Goal: Task Accomplishment & Management: Manage account settings

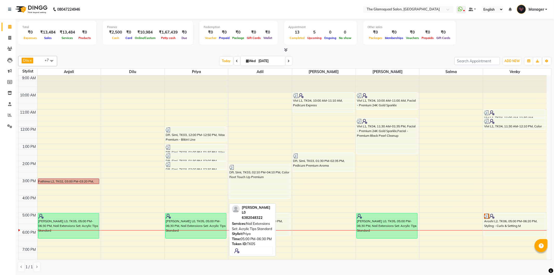
click at [182, 220] on div "[PERSON_NAME] L0, TK05, 05:00 PM-06:30 PM, Nail Extensions Set: Acrylic Tips St…" at bounding box center [195, 225] width 61 height 25
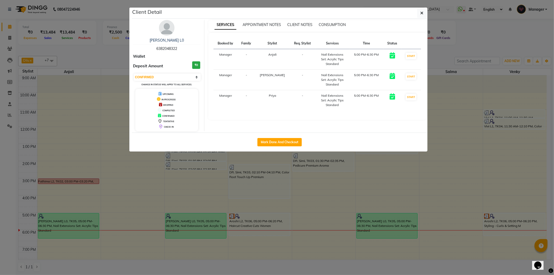
click at [165, 105] on span "DROPPED" at bounding box center [168, 105] width 10 height 3
click at [168, 75] on select "Select IN SERVICE CONFIRMED TENTATIVE CHECK IN MARK DONE DROPPED UPCOMING" at bounding box center [167, 77] width 67 height 7
select select "2"
click at [134, 74] on select "Select IN SERVICE CONFIRMED TENTATIVE CHECK IN MARK DONE DROPPED UPCOMING" at bounding box center [167, 77] width 67 height 7
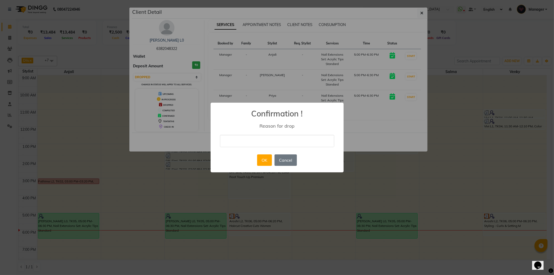
click at [272, 133] on div "× Confirmation ! Reason for drop OK No Cancel" at bounding box center [277, 138] width 133 height 70
click at [244, 139] on input "text" at bounding box center [277, 141] width 114 height 12
type input "no show"
click at [268, 162] on button "OK" at bounding box center [264, 159] width 15 height 11
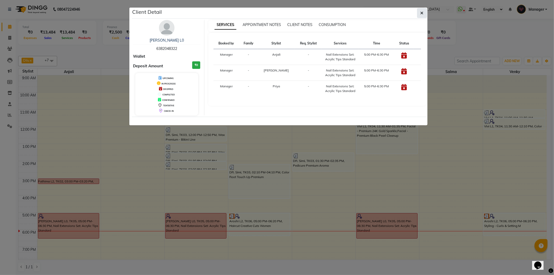
click at [421, 11] on icon "button" at bounding box center [421, 13] width 3 height 4
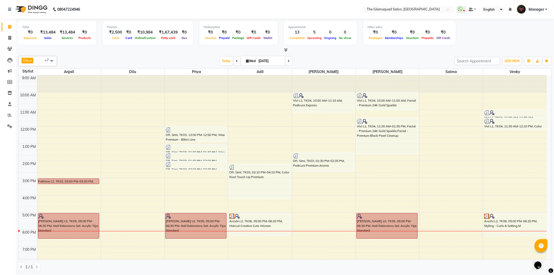
click at [275, 63] on input "[DATE]" at bounding box center [270, 61] width 26 height 8
select select "9"
select select "2025"
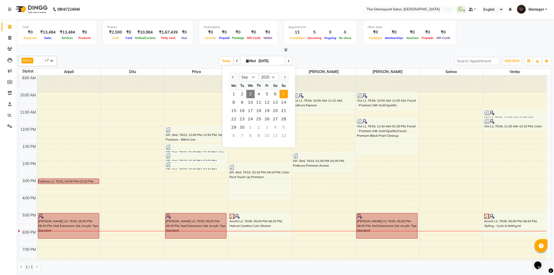
click at [284, 92] on span "7" at bounding box center [284, 94] width 8 height 8
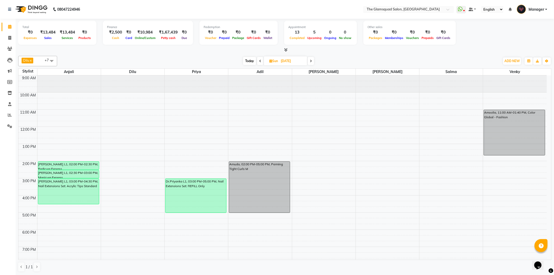
click at [250, 63] on span "Today" at bounding box center [249, 61] width 13 height 8
type input "[DATE]"
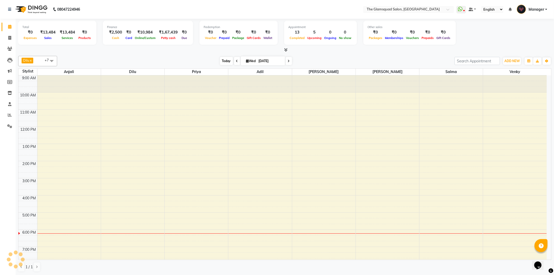
scroll to position [39, 0]
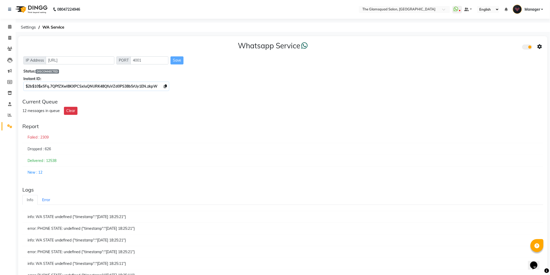
click at [175, 57] on div "Save" at bounding box center [176, 60] width 13 height 8
click at [11, 27] on icon at bounding box center [9, 27] width 3 height 4
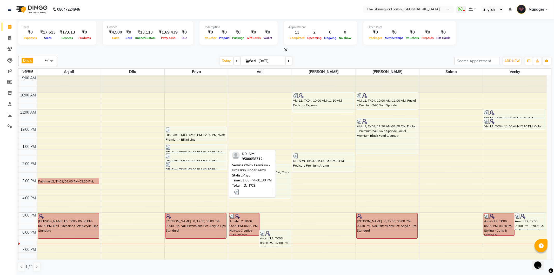
click at [2, 23] on link "Calendar" at bounding box center [8, 27] width 12 height 9
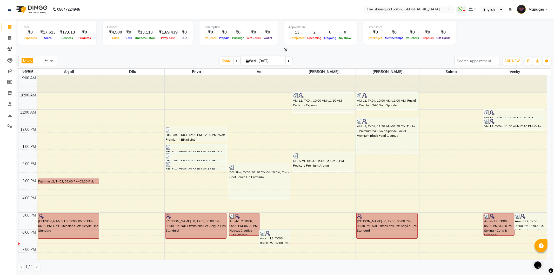
click at [2, 23] on link "Calendar" at bounding box center [8, 27] width 12 height 9
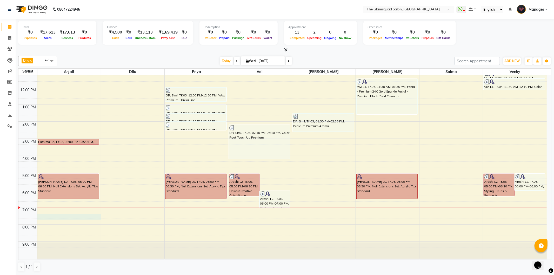
click at [59, 215] on div "9:00 AM 10:00 AM 11:00 AM 12:00 PM 1:00 PM 2:00 PM 3:00 PM 4:00 PM 5:00 PM 6:00…" at bounding box center [282, 147] width 528 height 223
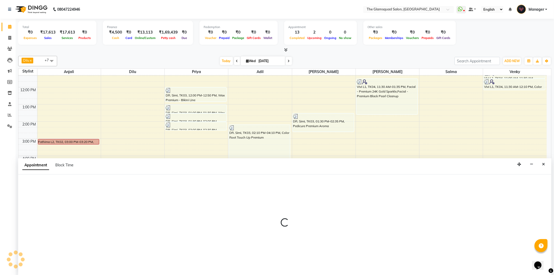
select select "36096"
select select "tentative"
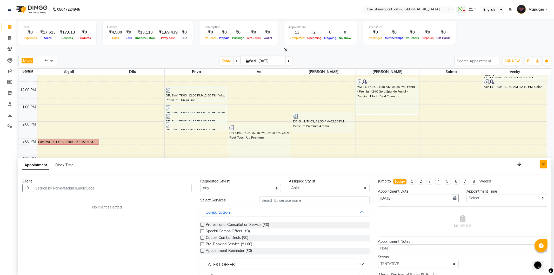
click at [544, 164] on icon "Close" at bounding box center [543, 164] width 3 height 4
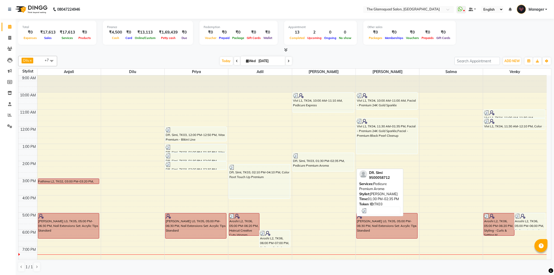
click at [332, 162] on div "DR. Simi, TK03, 01:30 PM-02:35 PM, Pedicure Premium Aroma" at bounding box center [323, 162] width 61 height 18
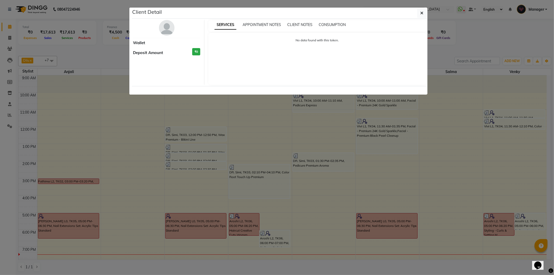
select select "3"
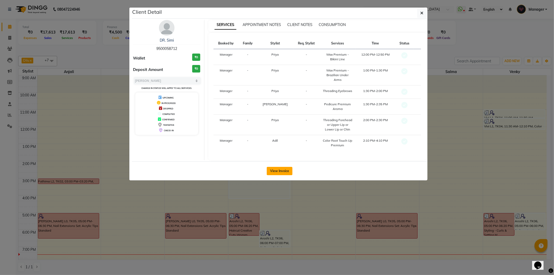
click at [280, 170] on button "View Invoice" at bounding box center [280, 171] width 26 height 8
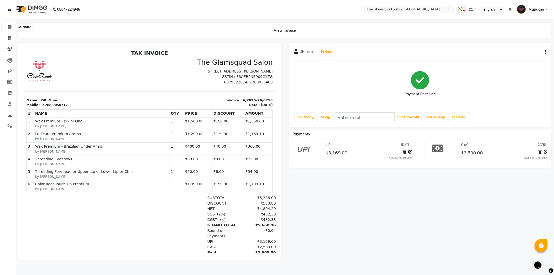
click at [8, 28] on icon at bounding box center [9, 27] width 3 height 4
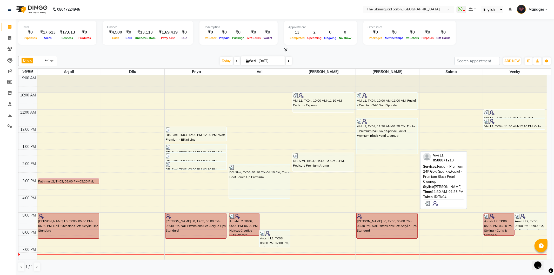
click at [392, 126] on div "Vivi L1, TK04, 11:30 AM-01:35 PM, Facial - Premium 24K Gold Sparkle,Facial - Pr…" at bounding box center [387, 135] width 61 height 35
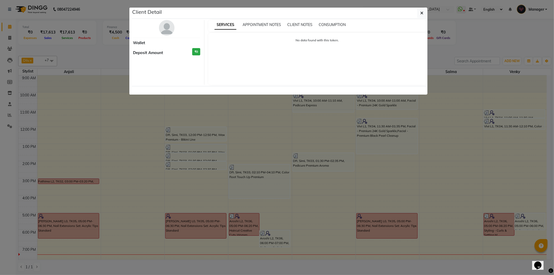
select select "3"
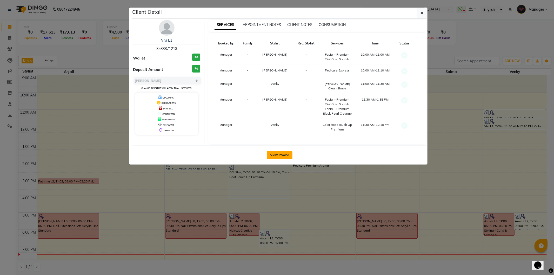
click at [273, 151] on button "View Invoice" at bounding box center [280, 155] width 26 height 8
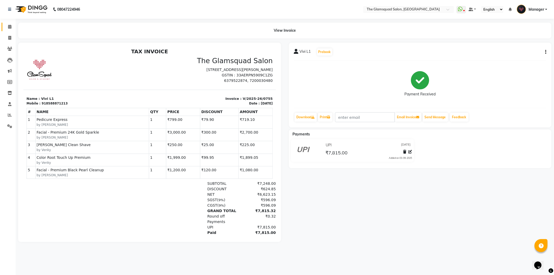
scroll to position [2, 0]
click at [11, 24] on span at bounding box center [9, 27] width 9 height 6
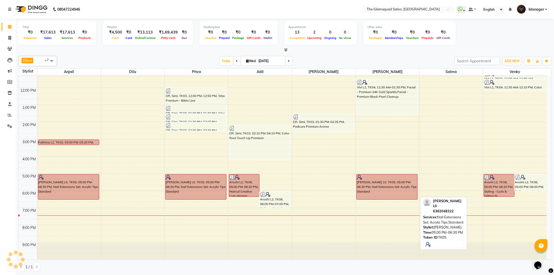
scroll to position [39, 0]
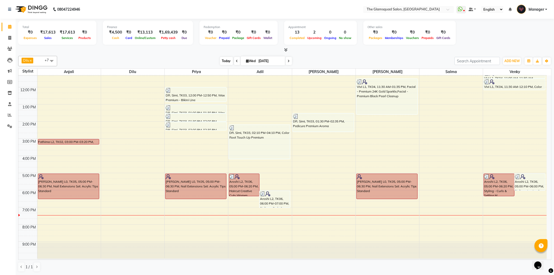
click at [222, 59] on span "Today" at bounding box center [226, 61] width 13 height 8
